Goal: Transaction & Acquisition: Book appointment/travel/reservation

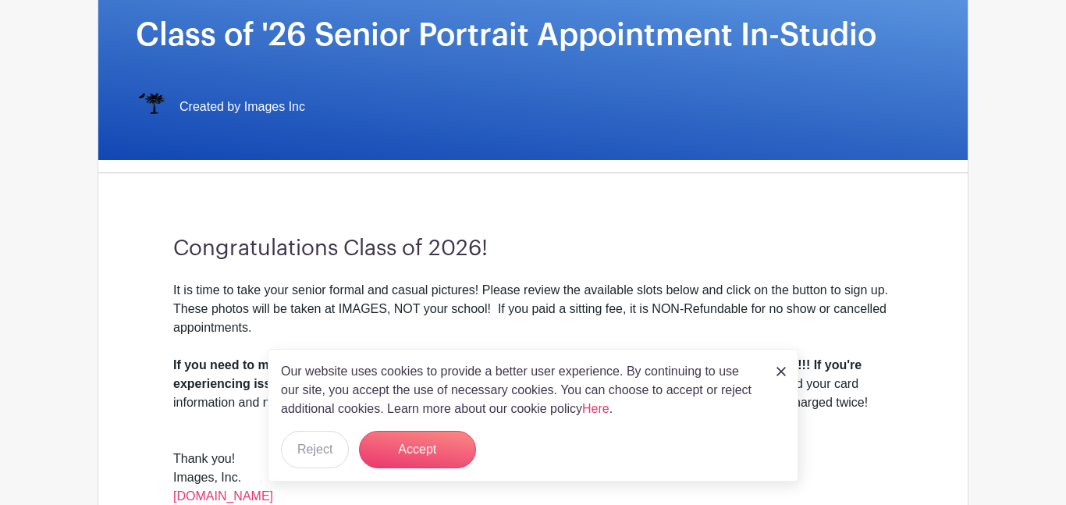
scroll to position [260, 0]
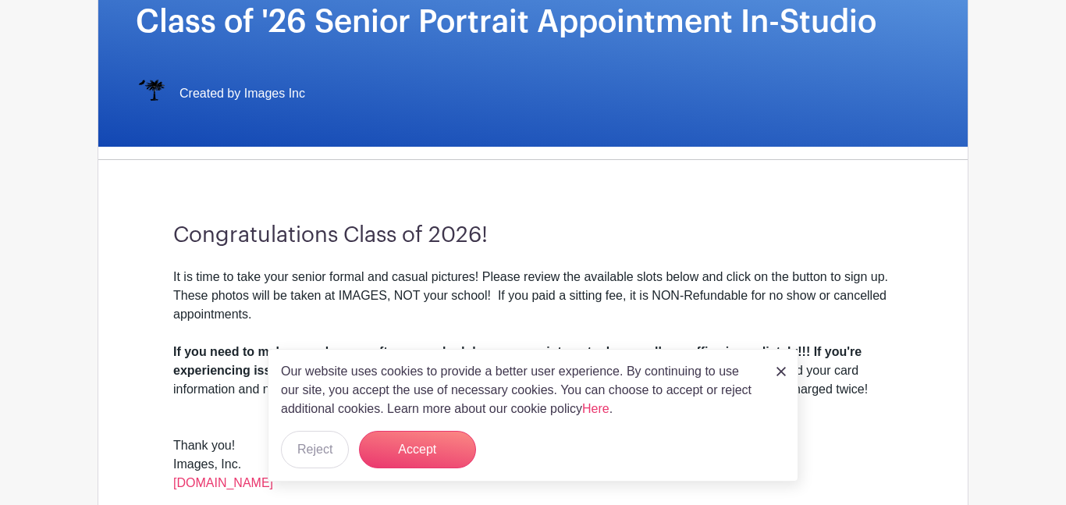
click at [784, 372] on img at bounding box center [781, 371] width 9 height 9
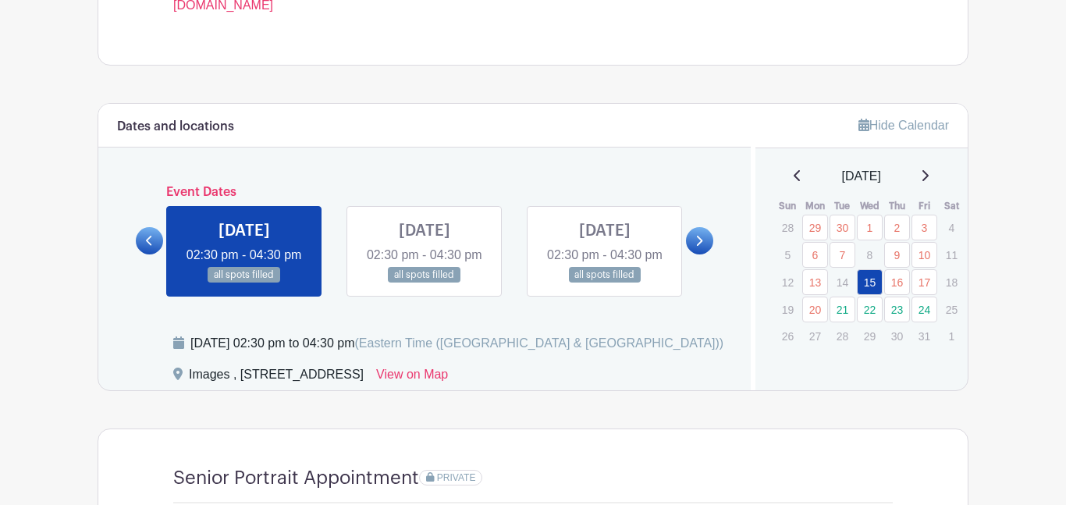
scroll to position [739, 0]
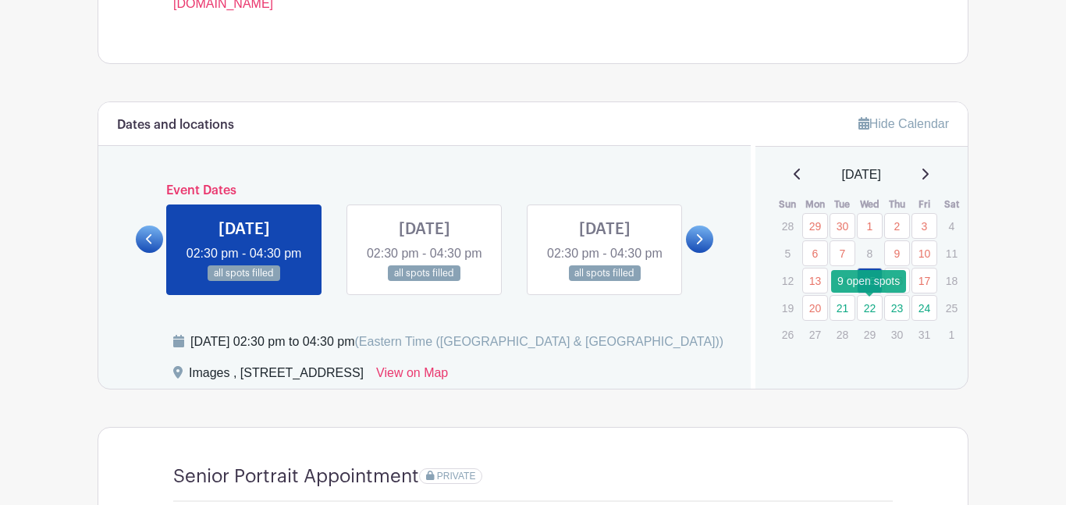
click at [880, 311] on link "22" at bounding box center [870, 308] width 26 height 26
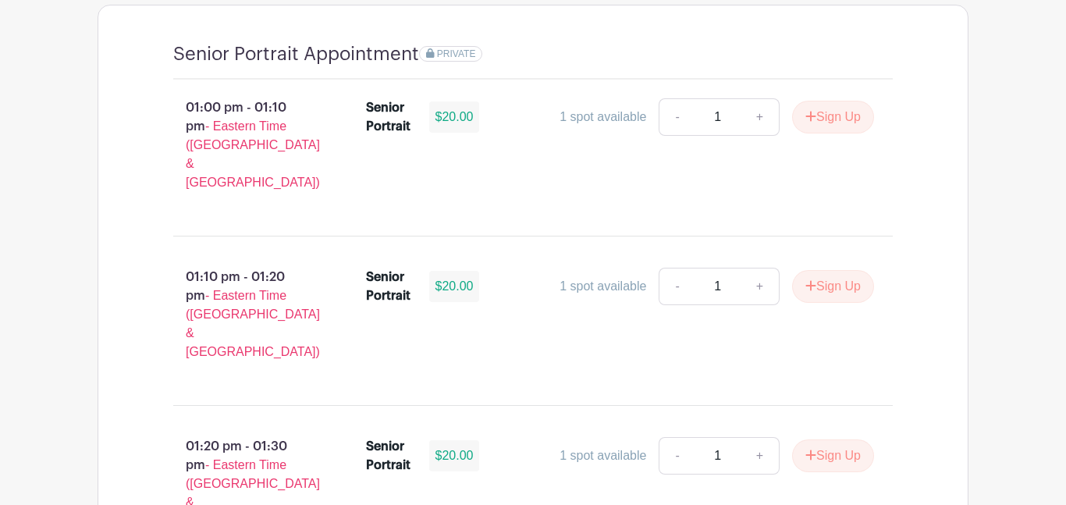
scroll to position [1162, 0]
click at [450, 275] on div "$20.00" at bounding box center [454, 285] width 51 height 31
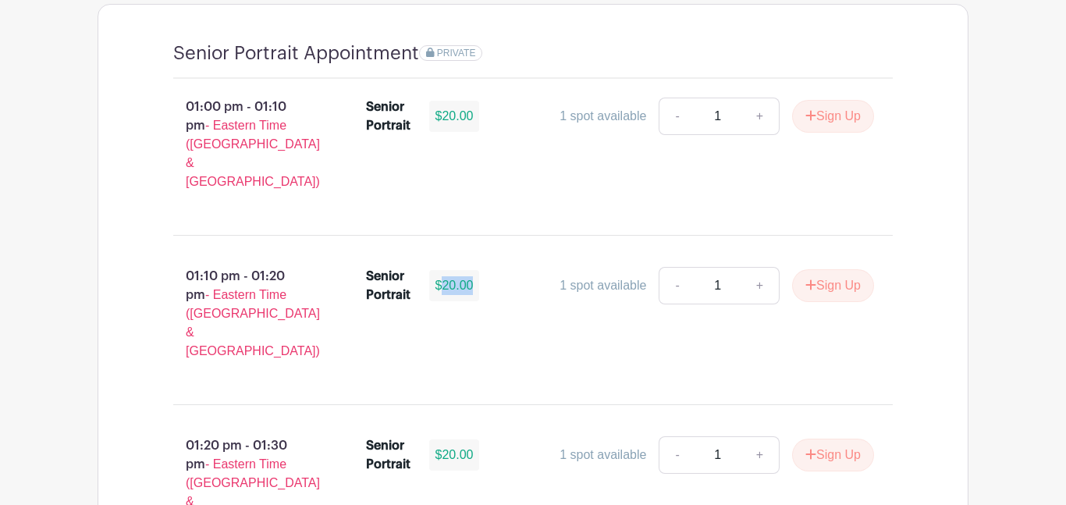
click at [450, 275] on div "$20.00" at bounding box center [454, 285] width 51 height 31
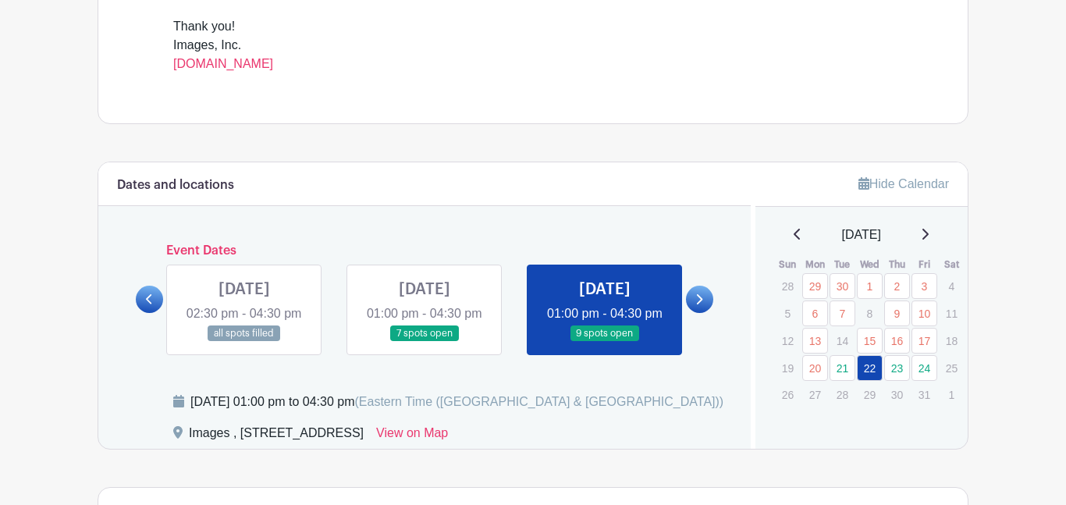
scroll to position [710, 0]
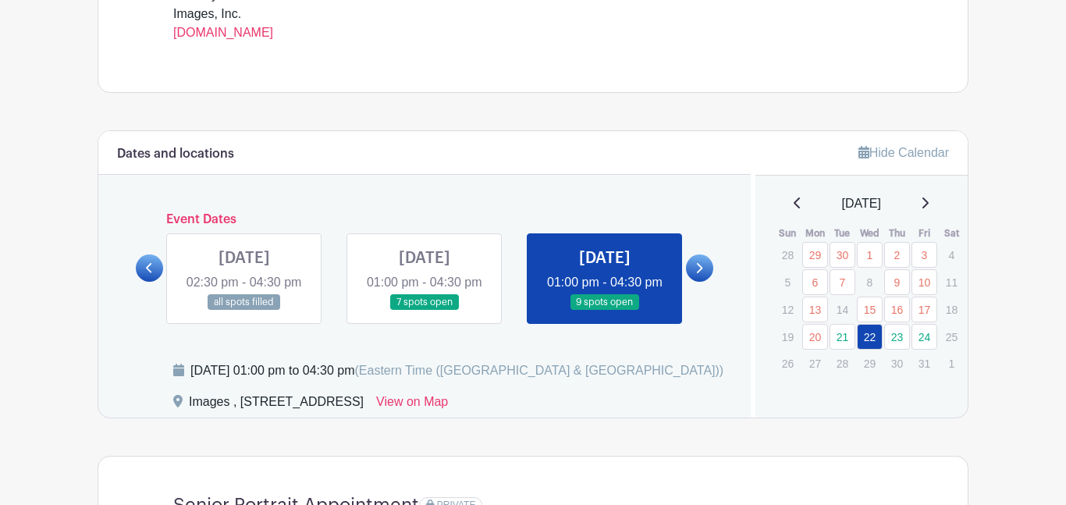
click at [929, 209] on icon at bounding box center [925, 203] width 8 height 12
click at [801, 219] on div "[DATE] Sun Mon Tue Wed Thu Fri Sat 26 27 28 29 30 31 1 2 3 4 5 6 7 8 9 10 11 12…" at bounding box center [862, 294] width 176 height 201
click at [793, 205] on div "[DATE]" at bounding box center [862, 203] width 176 height 19
click at [794, 208] on icon at bounding box center [798, 203] width 8 height 12
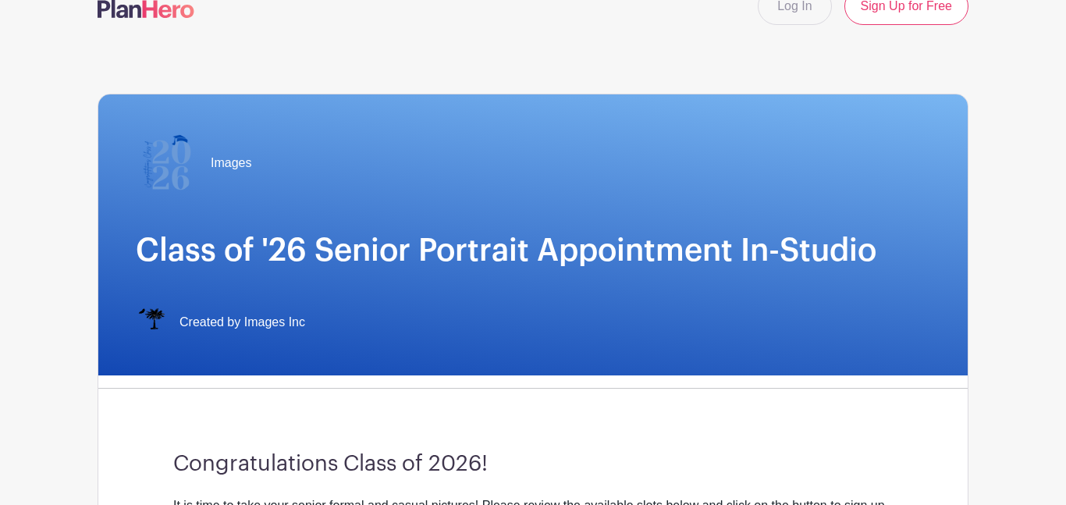
scroll to position [0, 0]
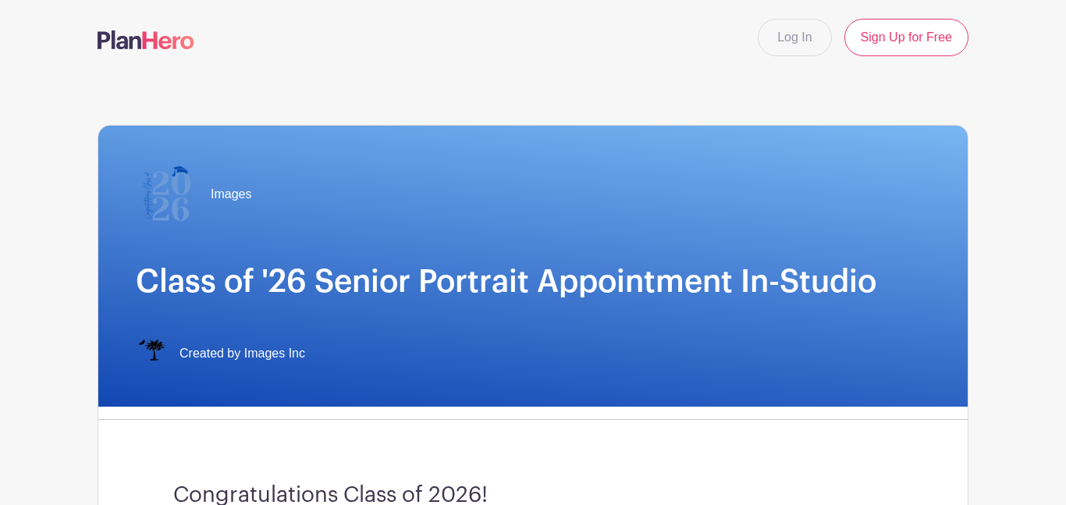
click at [369, 21] on div "Log In Sign Up for Free" at bounding box center [533, 37] width 890 height 37
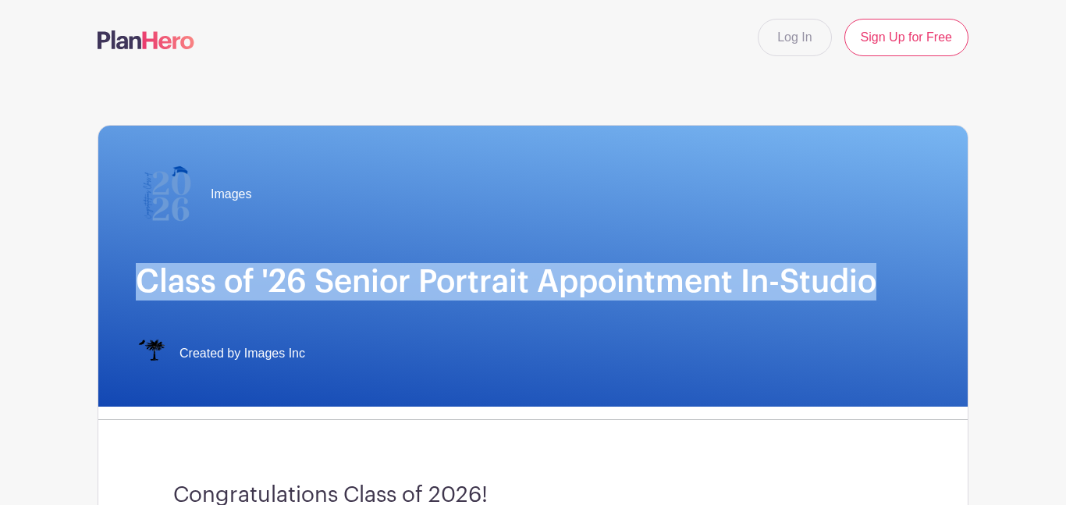
drag, startPoint x: 126, startPoint y: 282, endPoint x: 912, endPoint y: 288, distance: 785.3
click at [912, 288] on div "Images Class of '26 Senior Portrait Appointment In-Studio Created by Images Inc" at bounding box center [533, 266] width 870 height 281
copy h1 "Class of '26 Senior Portrait Appointment In-Studio"
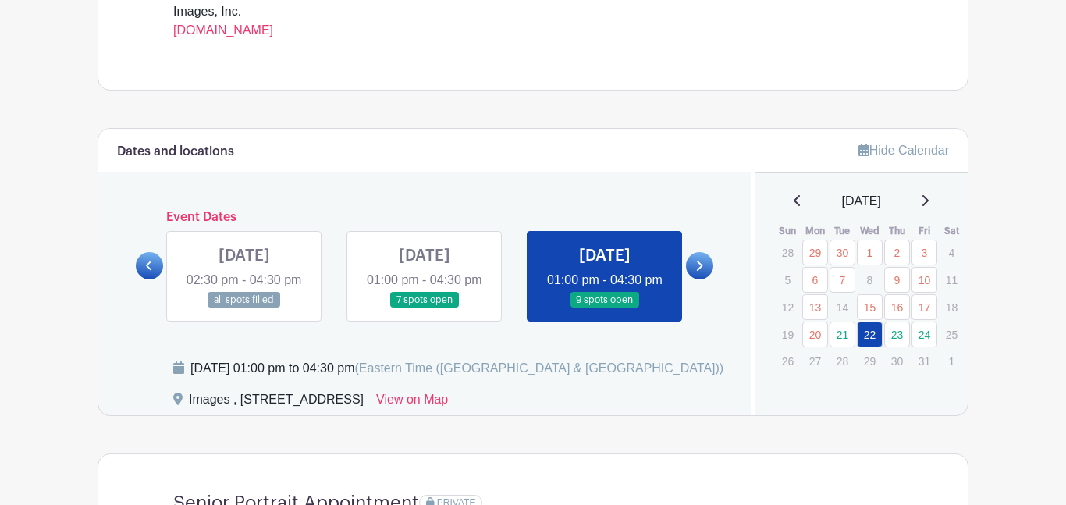
scroll to position [731, 0]
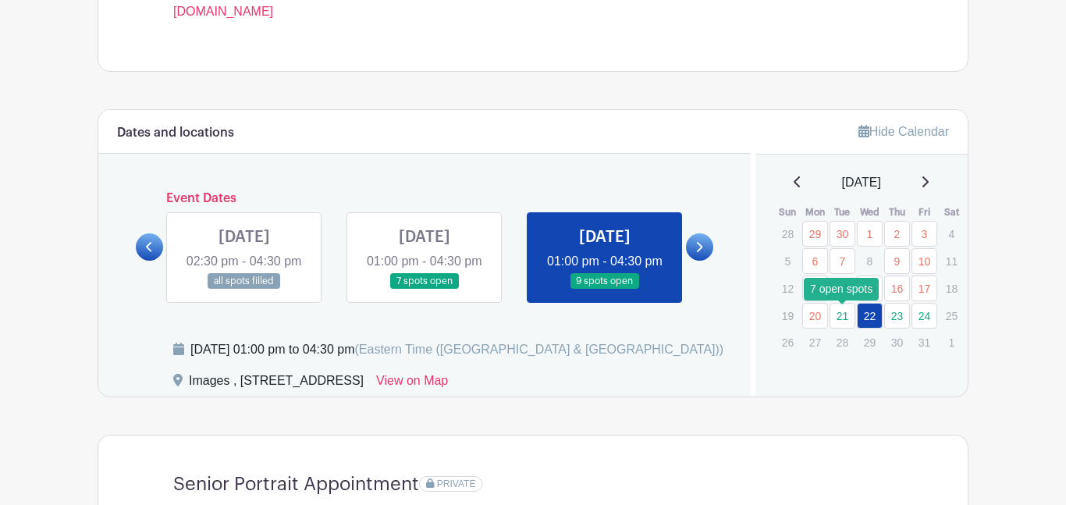
click at [839, 322] on link "21" at bounding box center [843, 316] width 26 height 26
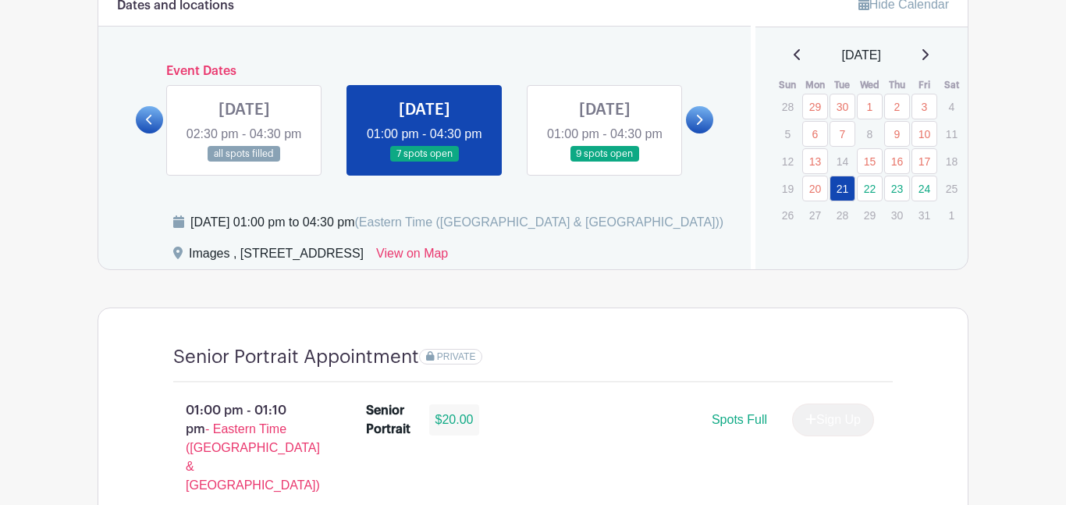
scroll to position [859, 0]
click at [923, 193] on link "24" at bounding box center [925, 188] width 26 height 26
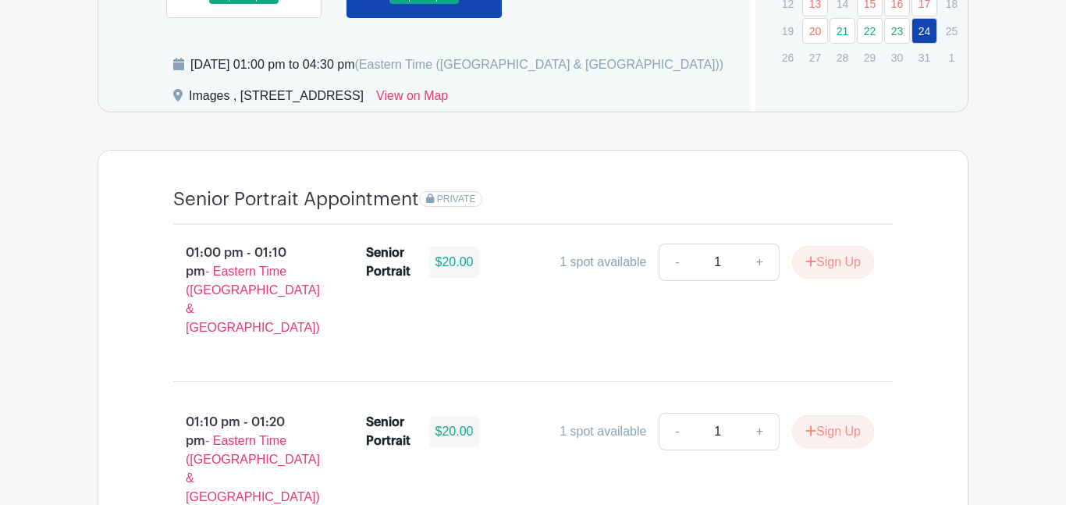
scroll to position [1018, 0]
